Goal: Task Accomplishment & Management: Use online tool/utility

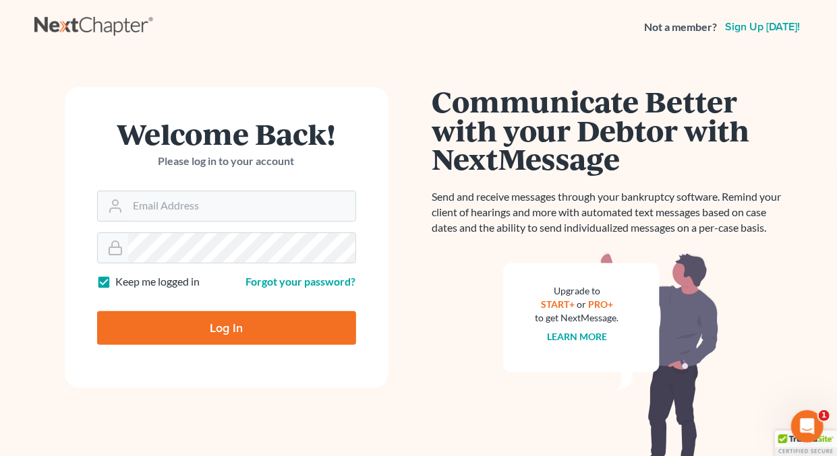
click at [116, 279] on label "Keep me logged in" at bounding box center [158, 282] width 84 height 16
click at [121, 279] on input "Keep me logged in" at bounding box center [125, 278] width 9 height 9
checkbox input "false"
click at [202, 211] on input "Email Address" at bounding box center [241, 206] width 227 height 30
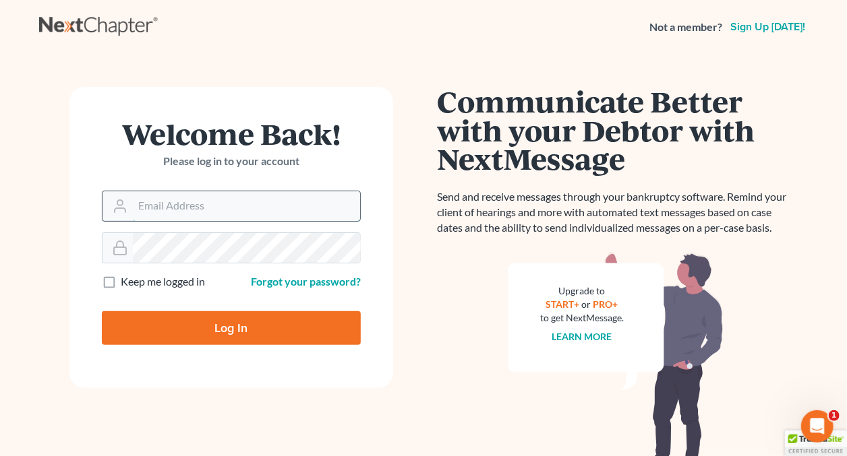
type input "[EMAIL_ADDRESS][DOMAIN_NAME]"
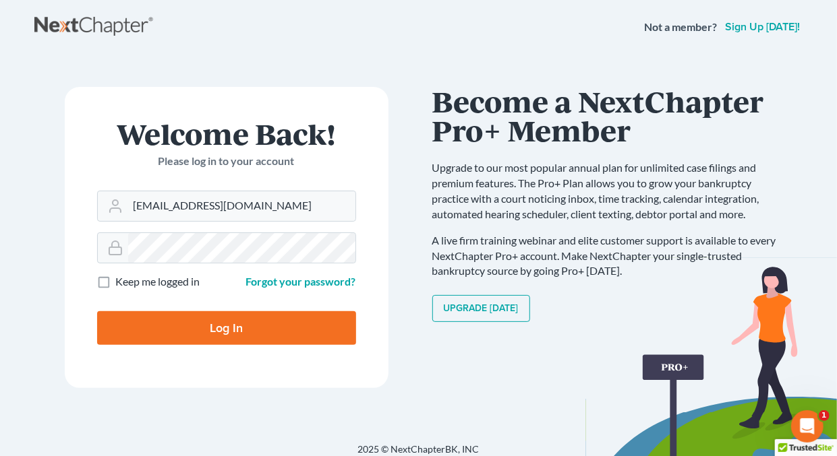
click at [230, 322] on input "Log In" at bounding box center [226, 328] width 259 height 34
type input "Thinking..."
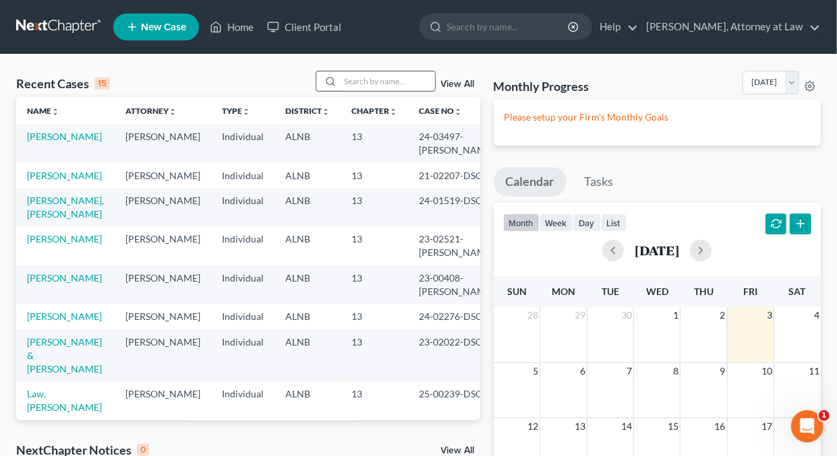
click at [395, 83] on input "search" at bounding box center [387, 81] width 94 height 20
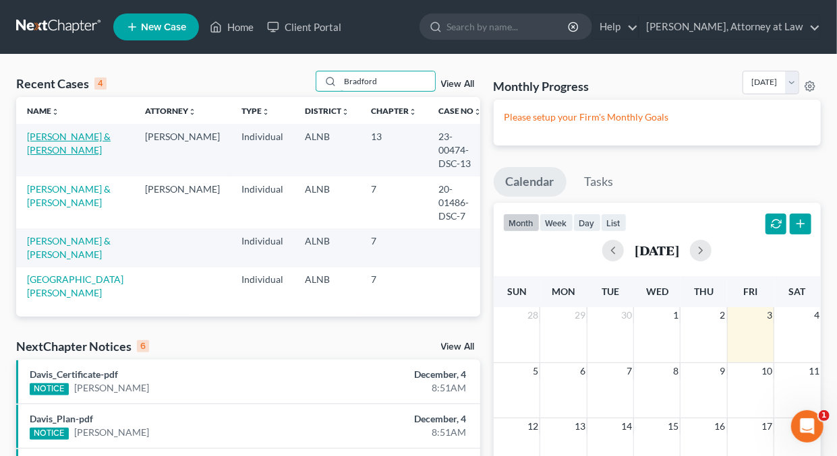
type input "Bradford"
click at [68, 135] on link "[PERSON_NAME] & [PERSON_NAME]" at bounding box center [69, 143] width 84 height 25
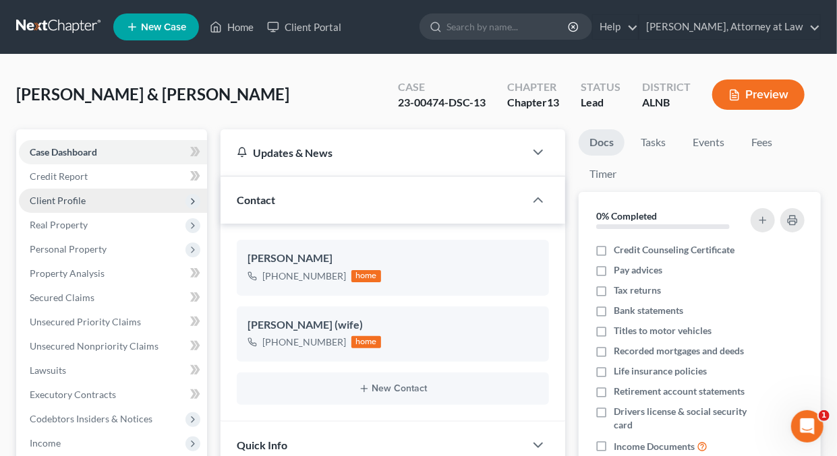
click at [59, 200] on span "Client Profile" at bounding box center [58, 200] width 56 height 11
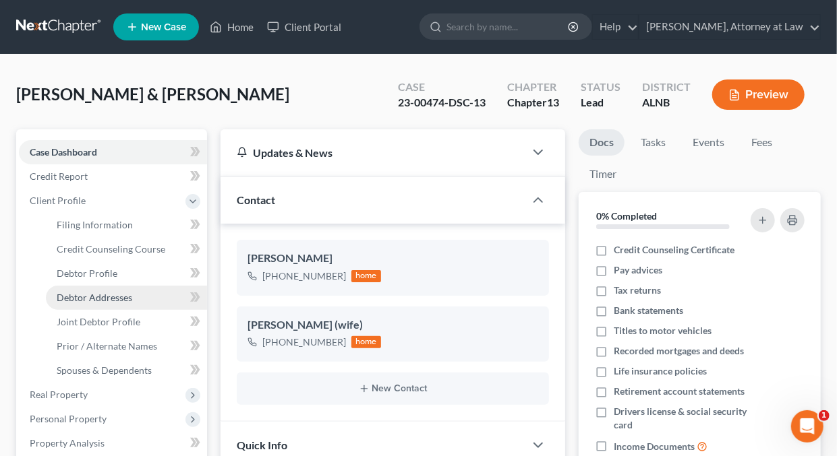
click at [77, 297] on span "Debtor Addresses" at bounding box center [94, 297] width 75 height 11
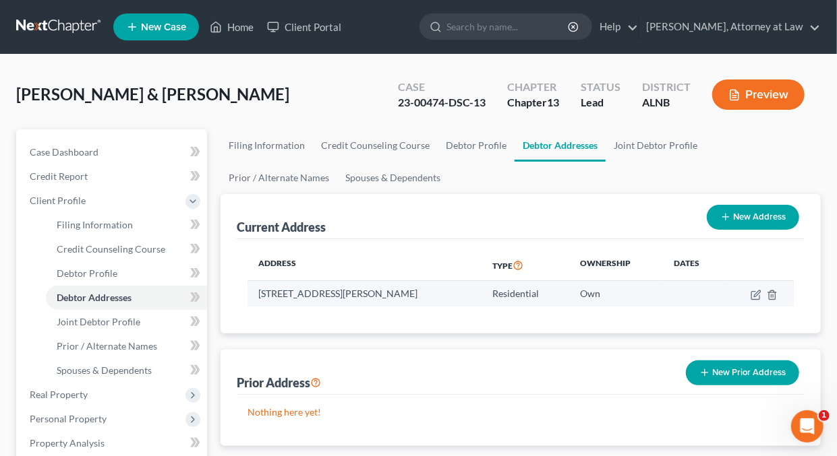
drag, startPoint x: 260, startPoint y: 289, endPoint x: 409, endPoint y: 303, distance: 149.6
click at [409, 303] on td "[STREET_ADDRESS][PERSON_NAME]" at bounding box center [364, 294] width 234 height 26
copy td "[STREET_ADDRESS][PERSON_NAME]"
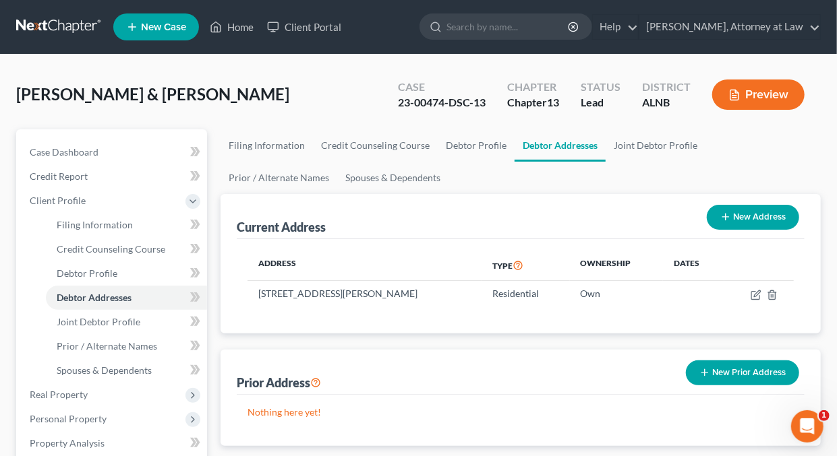
click at [411, 353] on div "Prior Address New Prior Address" at bounding box center [521, 372] width 568 height 45
click at [238, 28] on link "Home" at bounding box center [231, 27] width 57 height 24
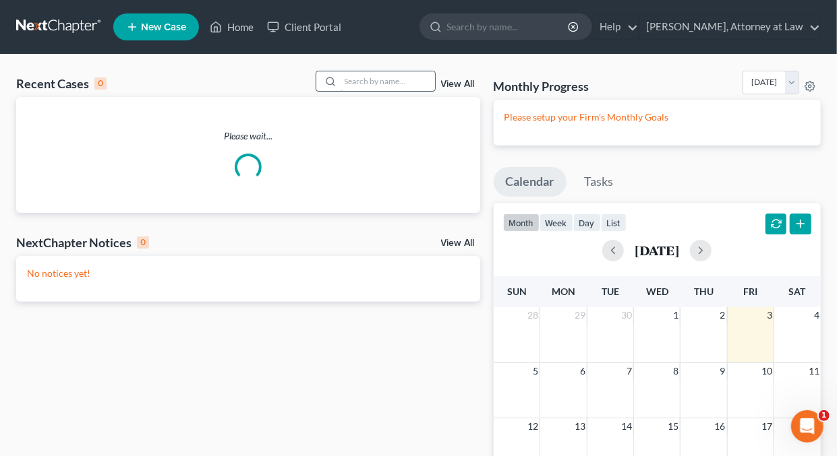
click at [399, 80] on input "search" at bounding box center [387, 81] width 94 height 20
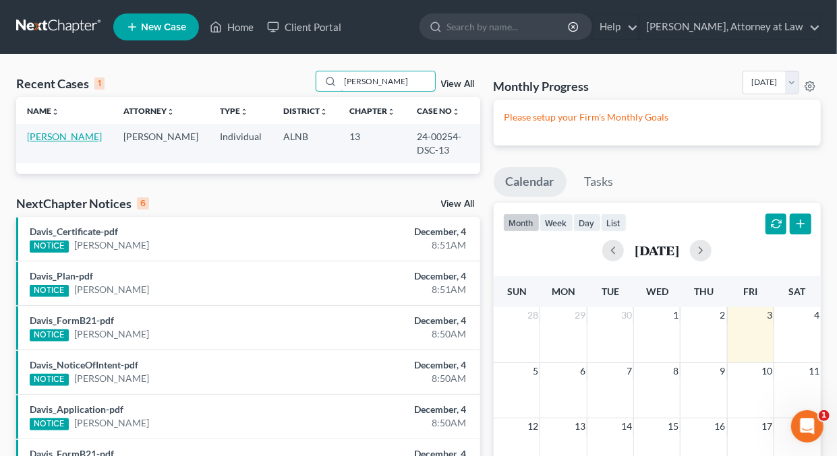
type input "[PERSON_NAME]"
click at [70, 138] on link "[PERSON_NAME]" at bounding box center [64, 136] width 75 height 11
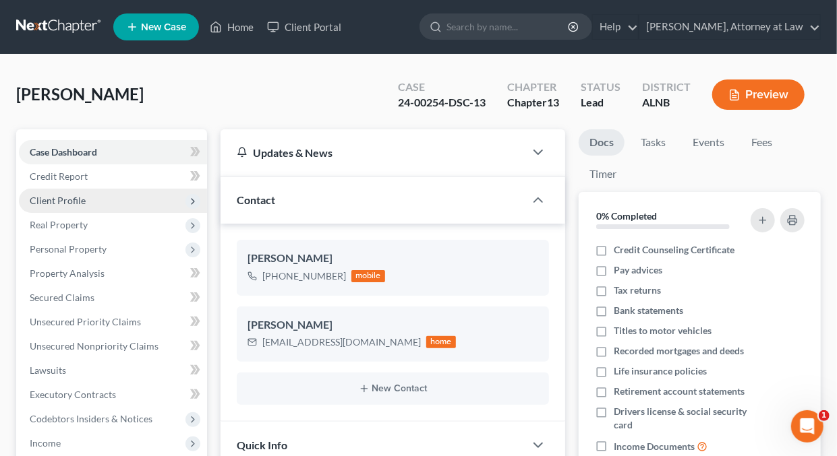
click at [44, 198] on span "Client Profile" at bounding box center [58, 200] width 56 height 11
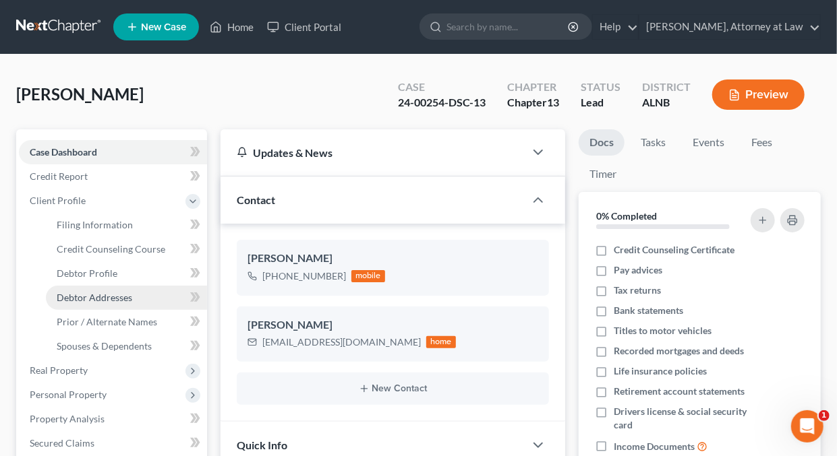
click at [98, 295] on span "Debtor Addresses" at bounding box center [94, 297] width 75 height 11
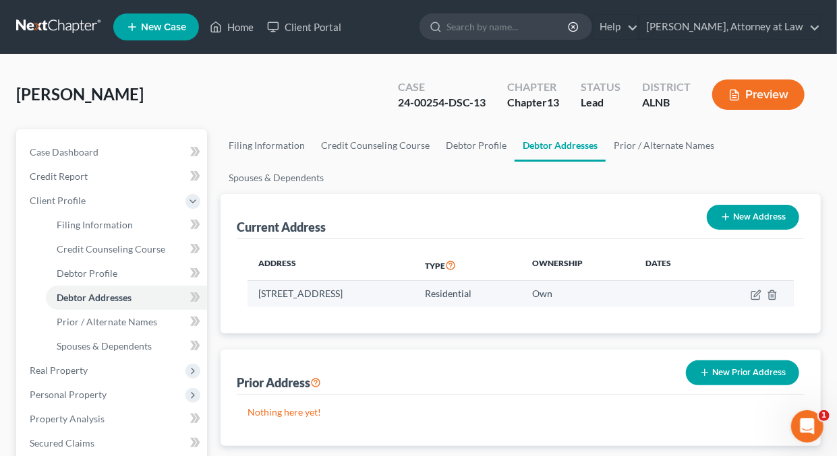
drag, startPoint x: 261, startPoint y: 291, endPoint x: 297, endPoint y: 287, distance: 36.6
click at [295, 284] on td "[STREET_ADDRESS]" at bounding box center [330, 294] width 167 height 26
click at [290, 297] on td "[STREET_ADDRESS]" at bounding box center [330, 294] width 167 height 26
click at [256, 291] on td "[STREET_ADDRESS]" at bounding box center [330, 294] width 167 height 26
drag, startPoint x: 258, startPoint y: 292, endPoint x: 468, endPoint y: 288, distance: 209.7
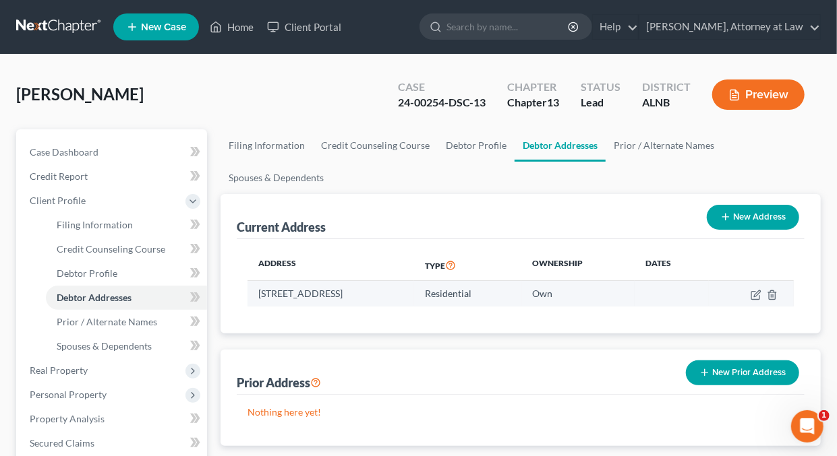
click at [414, 288] on td "[STREET_ADDRESS]" at bounding box center [330, 294] width 167 height 26
copy td "[STREET_ADDRESS]"
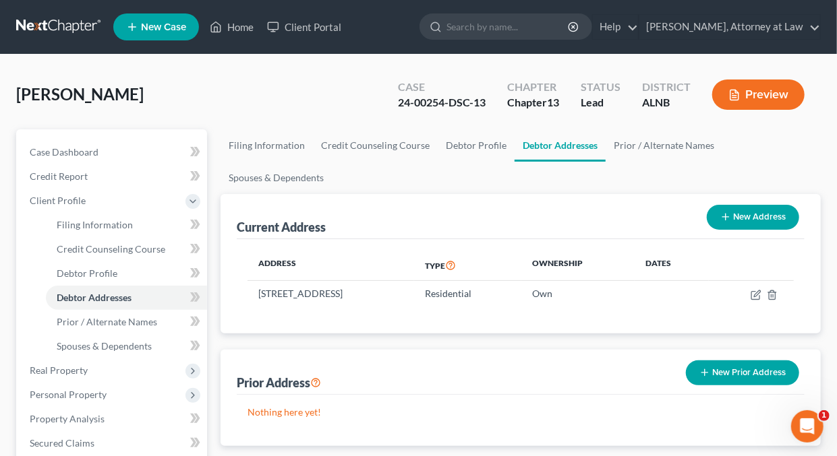
click at [500, 235] on div "Current Address New Address" at bounding box center [521, 216] width 568 height 45
click at [237, 28] on link "Home" at bounding box center [231, 27] width 57 height 24
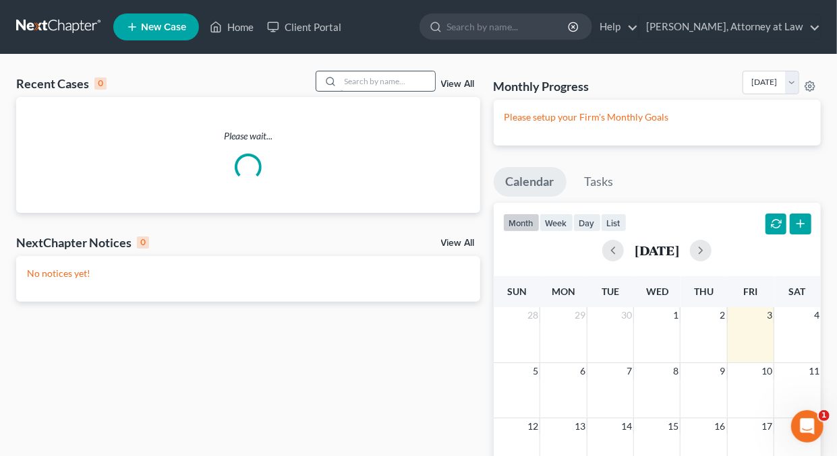
click at [388, 82] on input "search" at bounding box center [387, 81] width 94 height 20
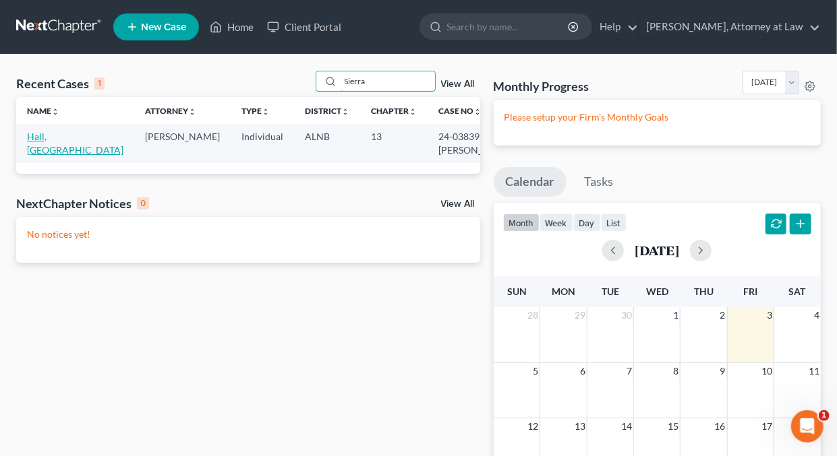
type input "Sierra"
click at [51, 140] on link "Hall, [GEOGRAPHIC_DATA]" at bounding box center [75, 143] width 96 height 25
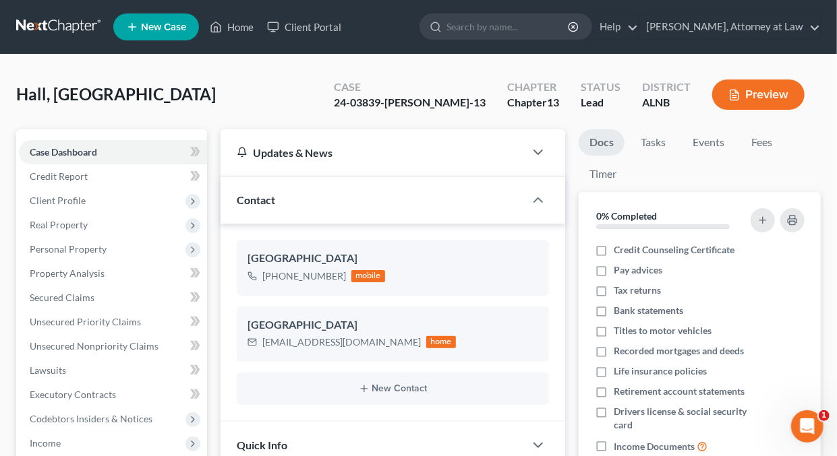
click at [754, 90] on button "Preview" at bounding box center [758, 95] width 92 height 30
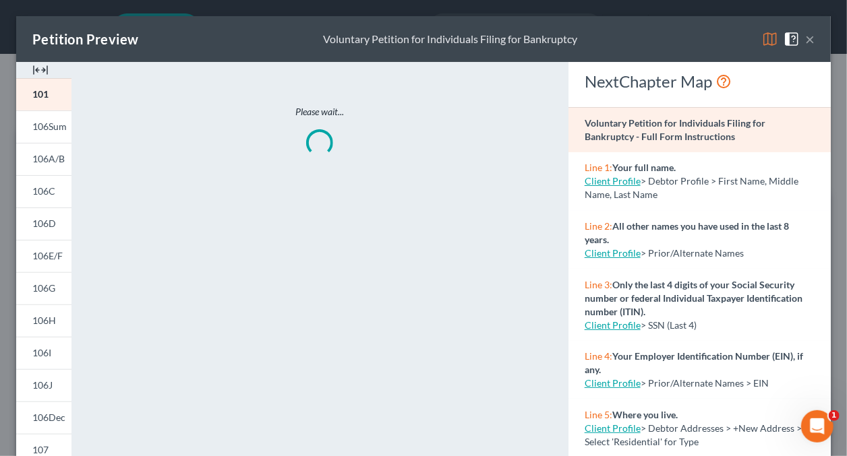
click at [762, 42] on img at bounding box center [770, 39] width 16 height 16
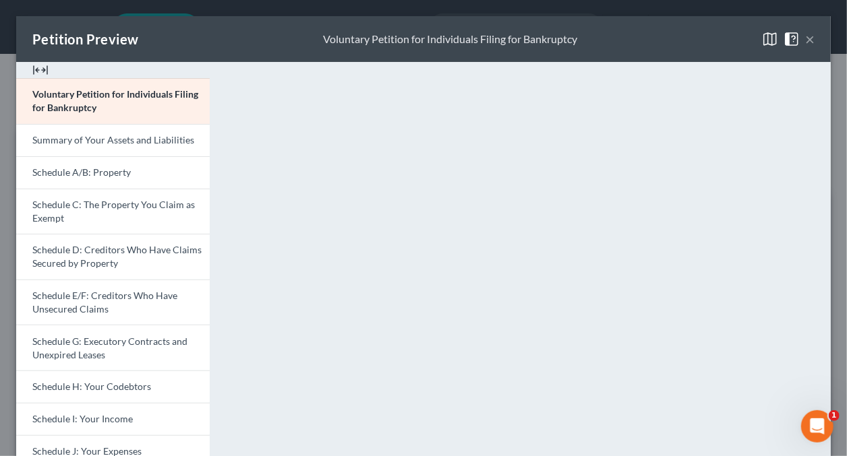
drag, startPoint x: 799, startPoint y: 38, endPoint x: 787, endPoint y: 61, distance: 26.5
click at [805, 38] on button "×" at bounding box center [809, 39] width 9 height 16
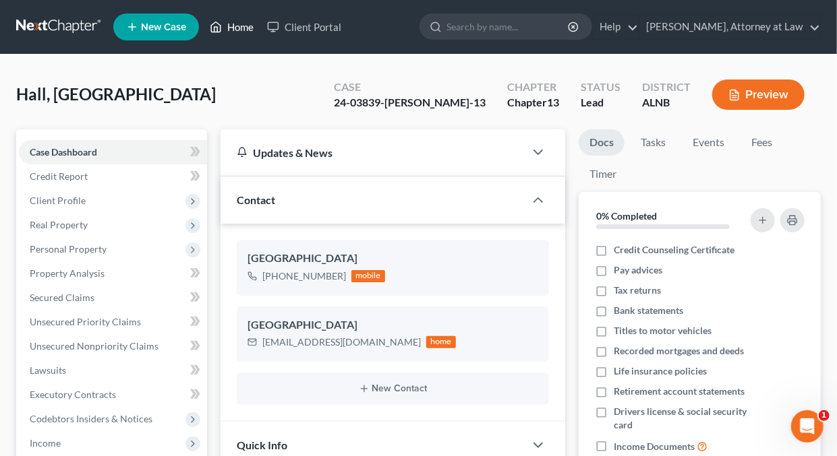
click at [246, 28] on link "Home" at bounding box center [231, 27] width 57 height 24
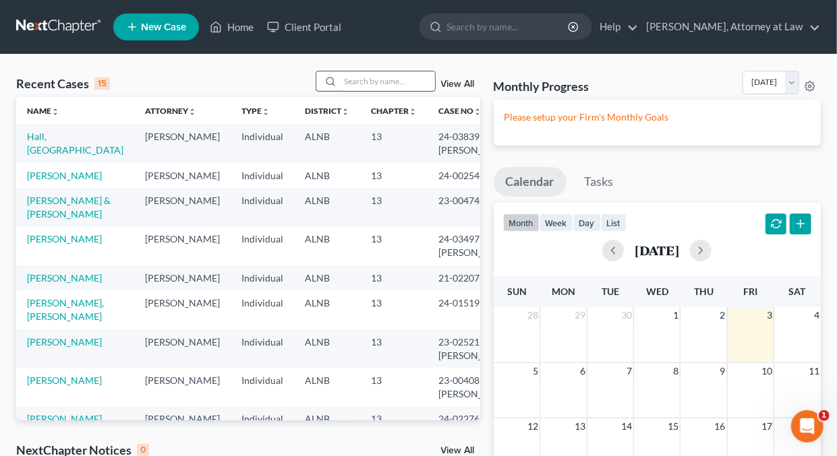
click at [367, 80] on input "search" at bounding box center [387, 81] width 94 height 20
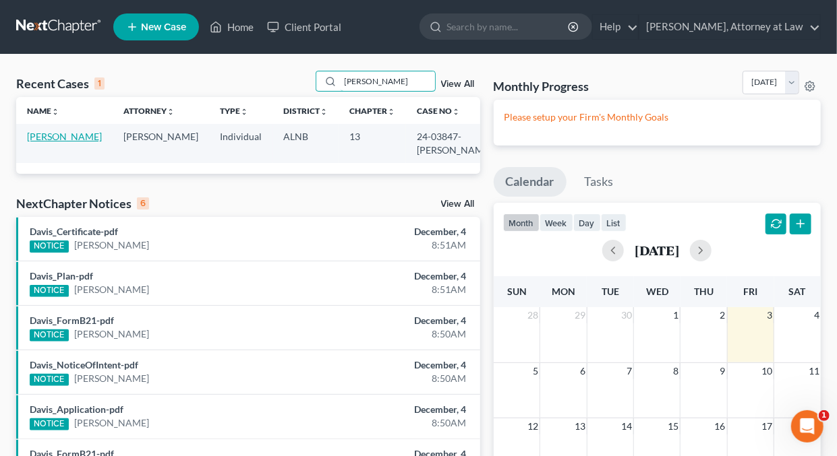
type input "[PERSON_NAME]"
click at [49, 142] on link "[PERSON_NAME]" at bounding box center [64, 136] width 75 height 11
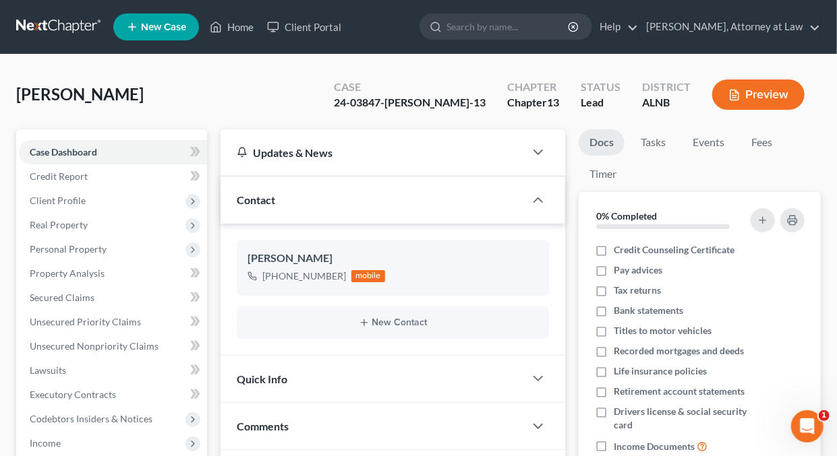
click at [754, 94] on button "Preview" at bounding box center [758, 95] width 92 height 30
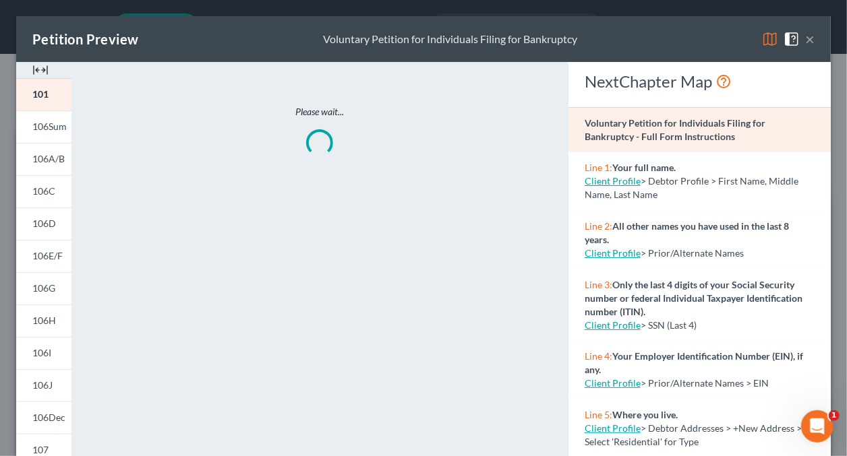
click at [762, 44] on img at bounding box center [770, 39] width 16 height 16
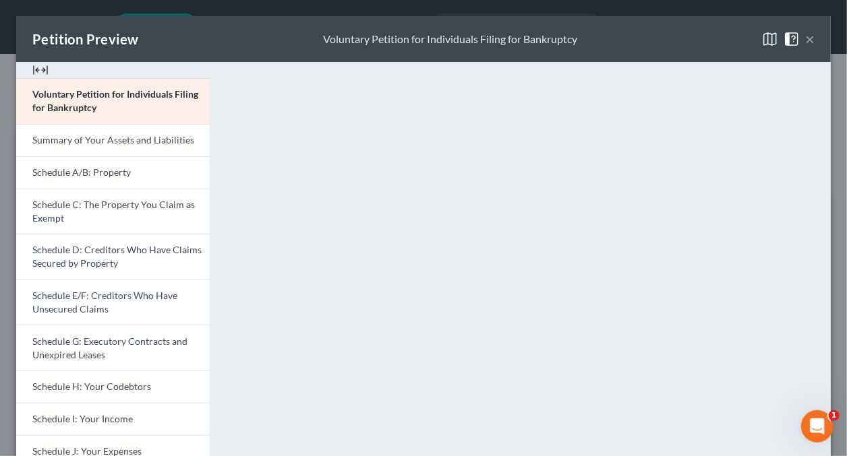
click at [805, 38] on button "×" at bounding box center [809, 39] width 9 height 16
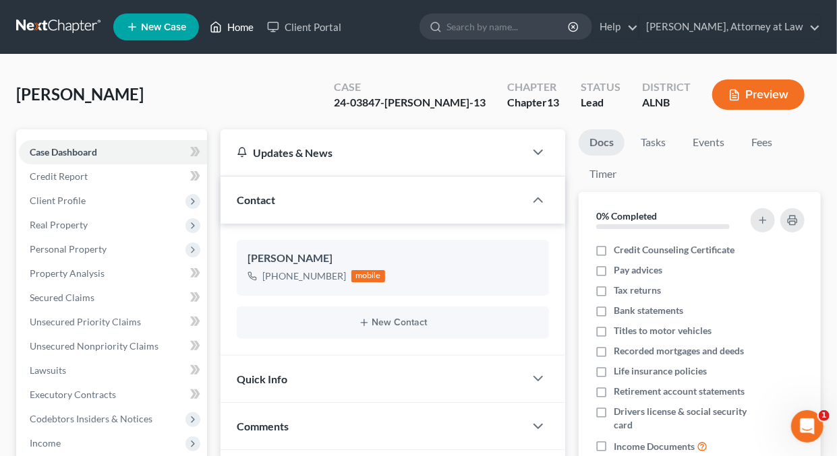
click at [246, 30] on link "Home" at bounding box center [231, 27] width 57 height 24
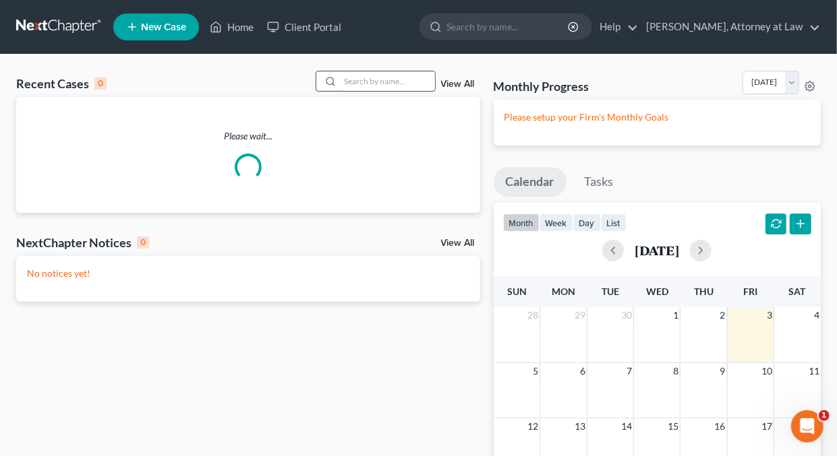
click at [402, 84] on input "search" at bounding box center [387, 81] width 94 height 20
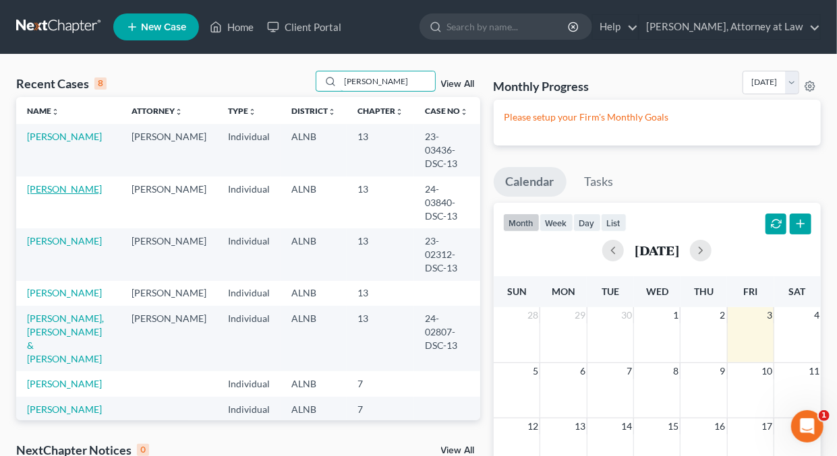
type input "[PERSON_NAME]"
click at [65, 183] on link "[PERSON_NAME]" at bounding box center [64, 188] width 75 height 11
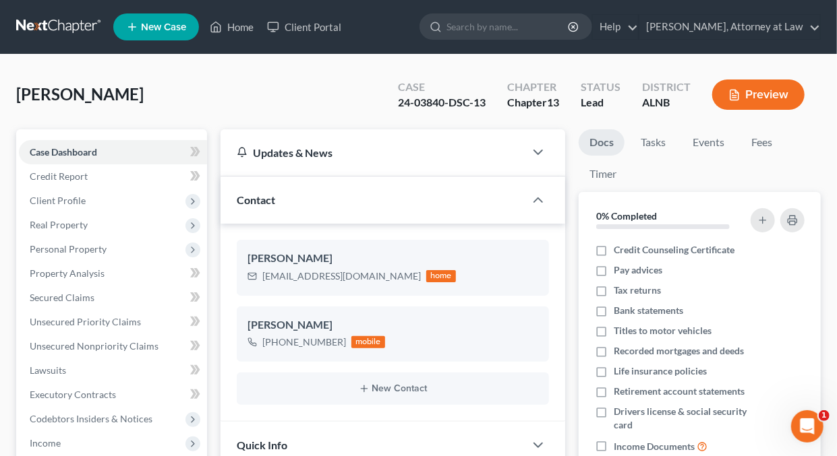
click at [758, 97] on button "Preview" at bounding box center [758, 95] width 92 height 30
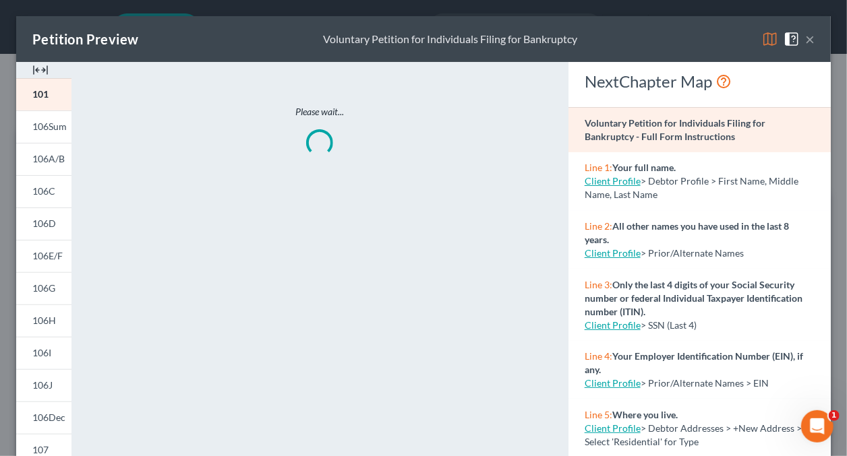
click at [762, 40] on img at bounding box center [770, 39] width 16 height 16
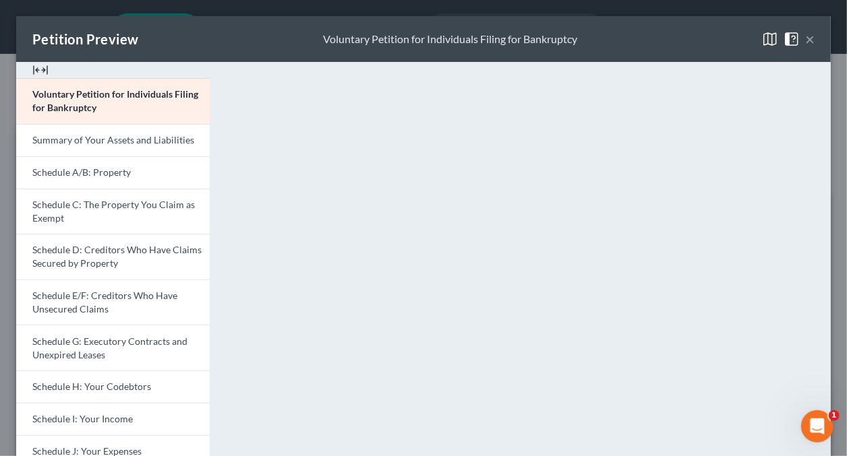
click at [805, 36] on button "×" at bounding box center [809, 39] width 9 height 16
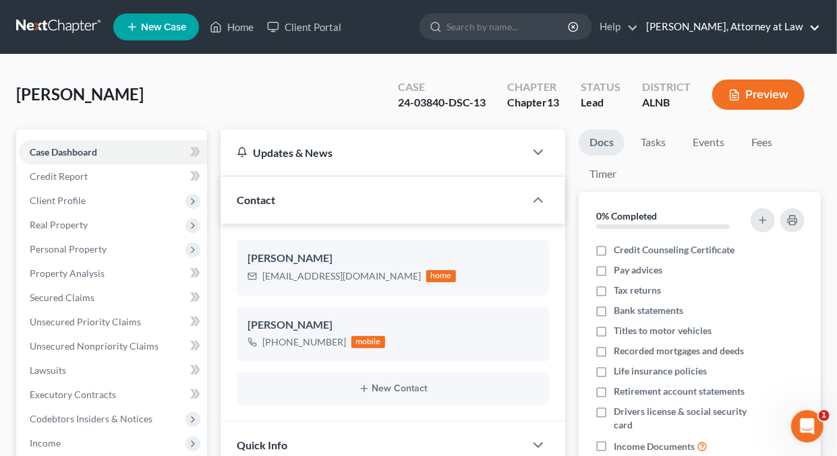
click at [813, 29] on link "[PERSON_NAME], Attorney at Law" at bounding box center [729, 27] width 181 height 24
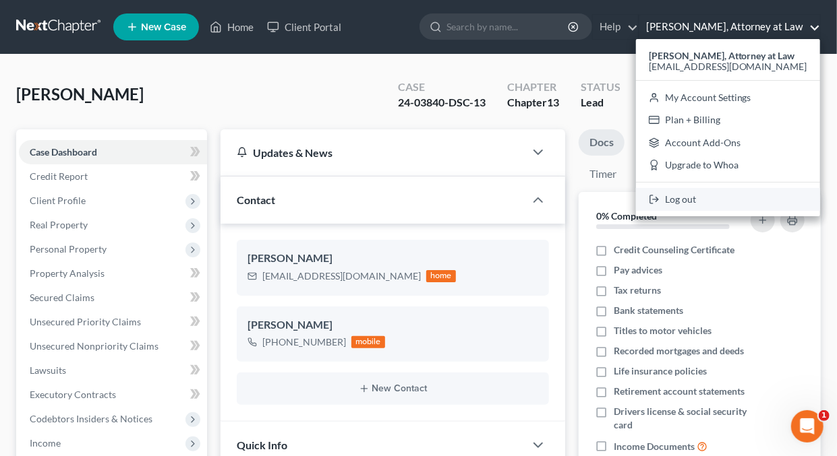
click at [698, 195] on link "Log out" at bounding box center [728, 199] width 184 height 23
